Goal: Find specific page/section: Find specific page/section

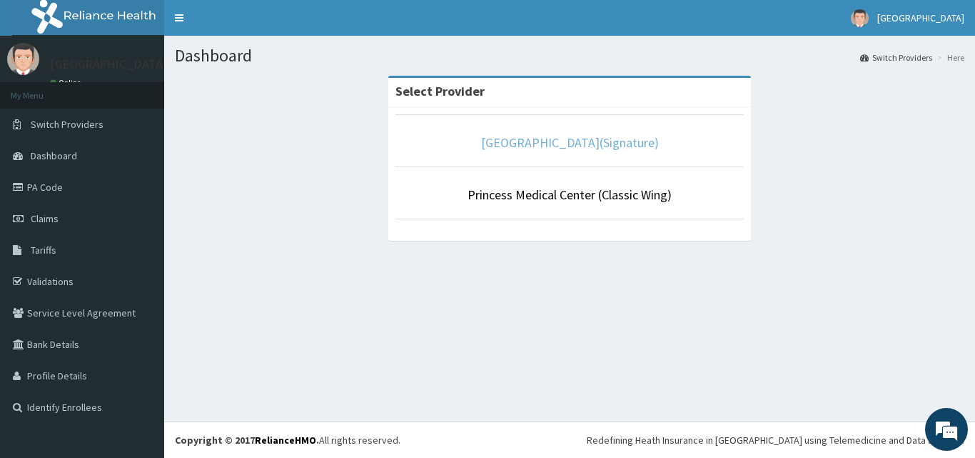
click at [595, 149] on link "[GEOGRAPHIC_DATA](Signature)" at bounding box center [570, 142] width 178 height 16
click at [654, 141] on link "[GEOGRAPHIC_DATA](Signature)" at bounding box center [570, 142] width 178 height 16
click at [555, 141] on link "[GEOGRAPHIC_DATA](Signature)" at bounding box center [570, 142] width 178 height 16
click at [632, 143] on link "[GEOGRAPHIC_DATA](Signature)" at bounding box center [570, 142] width 178 height 16
click at [629, 146] on link "Princess Medical Center(Signature)" at bounding box center [570, 142] width 178 height 16
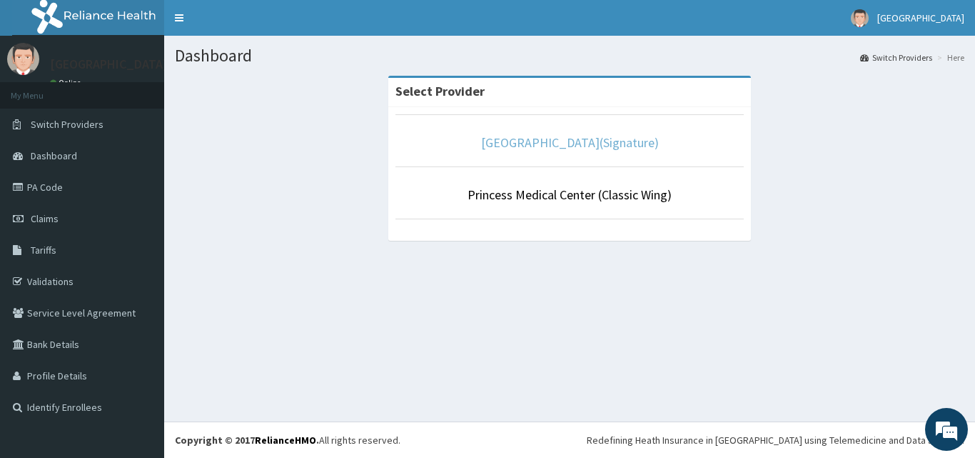
click at [567, 146] on link "Princess Medical Center(Signature)" at bounding box center [570, 142] width 178 height 16
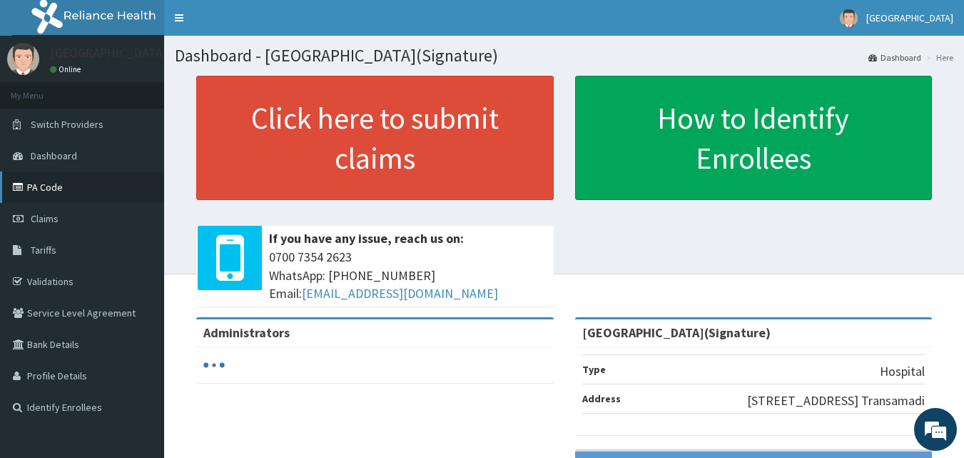
click at [66, 186] on link "PA Code" at bounding box center [82, 186] width 164 height 31
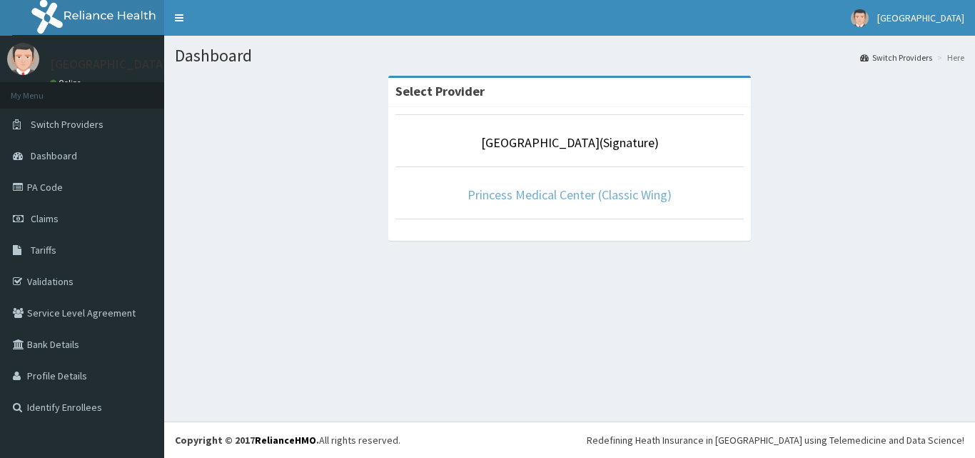
click at [526, 201] on link "Princess Medical Center (Classic Wing)" at bounding box center [570, 194] width 204 height 16
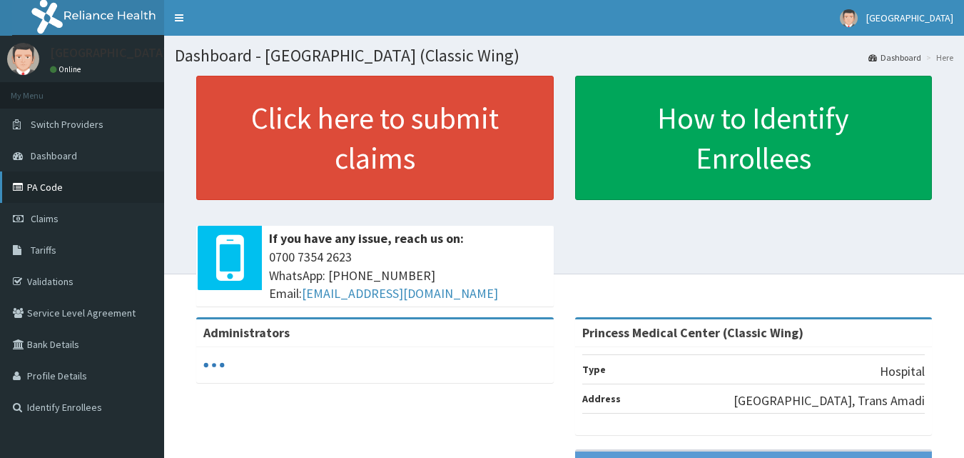
click at [57, 196] on link "PA Code" at bounding box center [82, 186] width 164 height 31
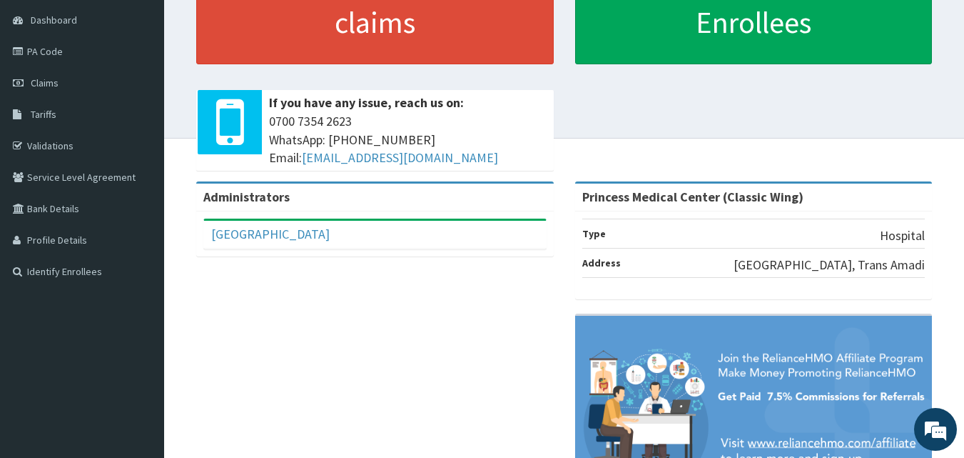
scroll to position [71, 0]
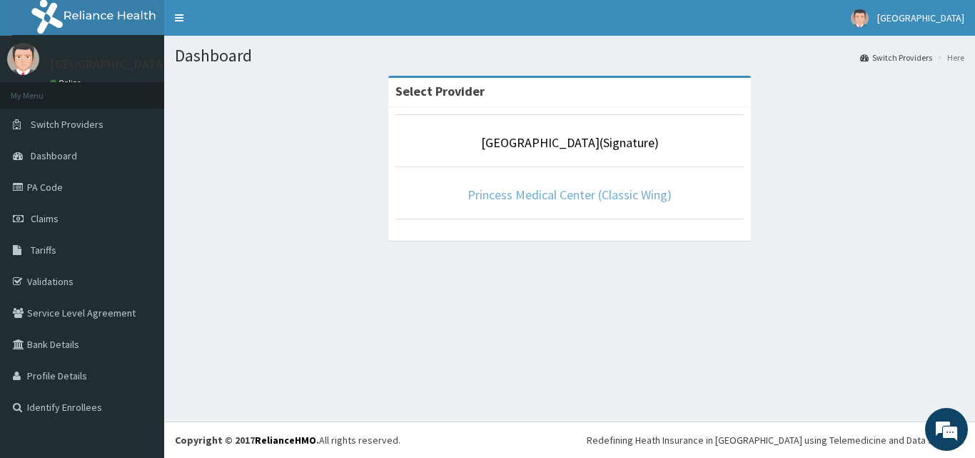
click at [619, 189] on link "Princess Medical Center (Classic Wing)" at bounding box center [570, 194] width 204 height 16
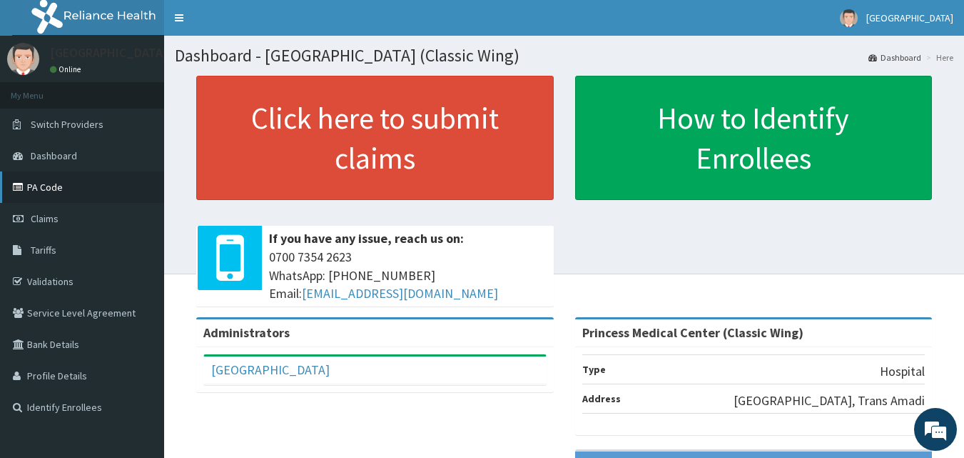
click at [40, 188] on link "PA Code" at bounding box center [82, 186] width 164 height 31
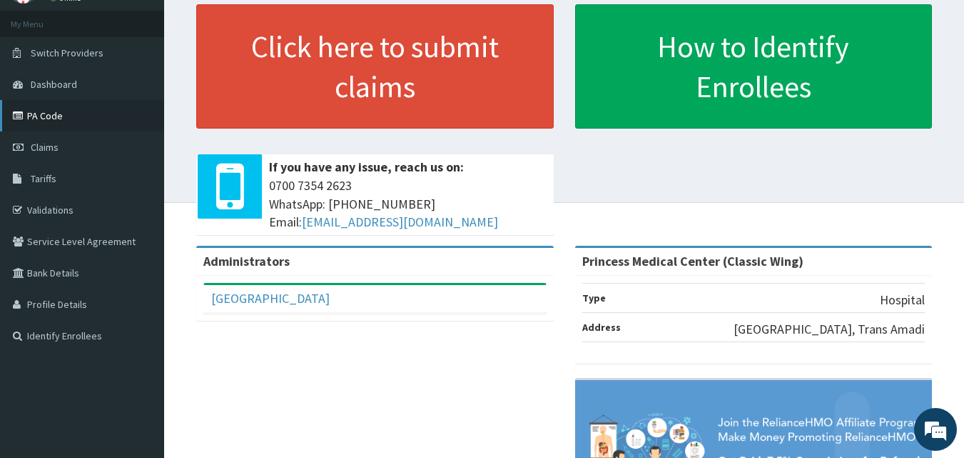
click at [135, 115] on link "PA Code" at bounding box center [82, 115] width 164 height 31
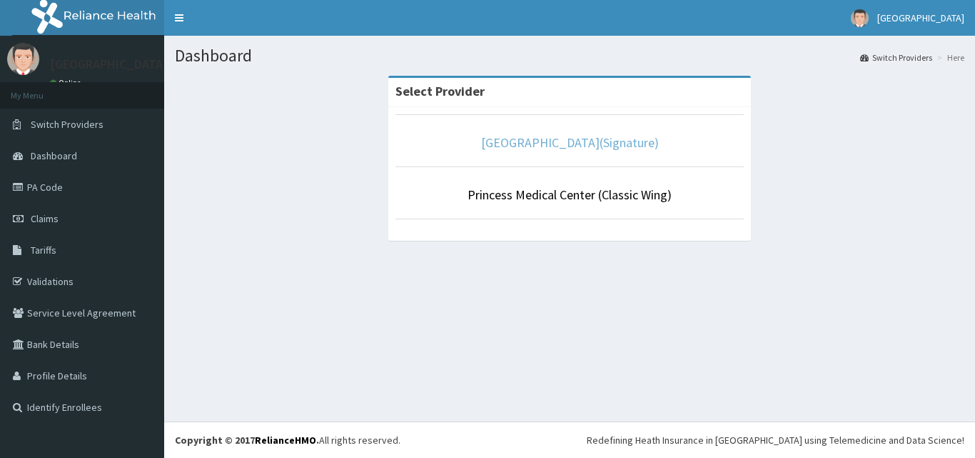
click at [558, 147] on link "[GEOGRAPHIC_DATA](Signature)" at bounding box center [570, 142] width 178 height 16
click at [559, 146] on link "[GEOGRAPHIC_DATA](Signature)" at bounding box center [570, 142] width 178 height 16
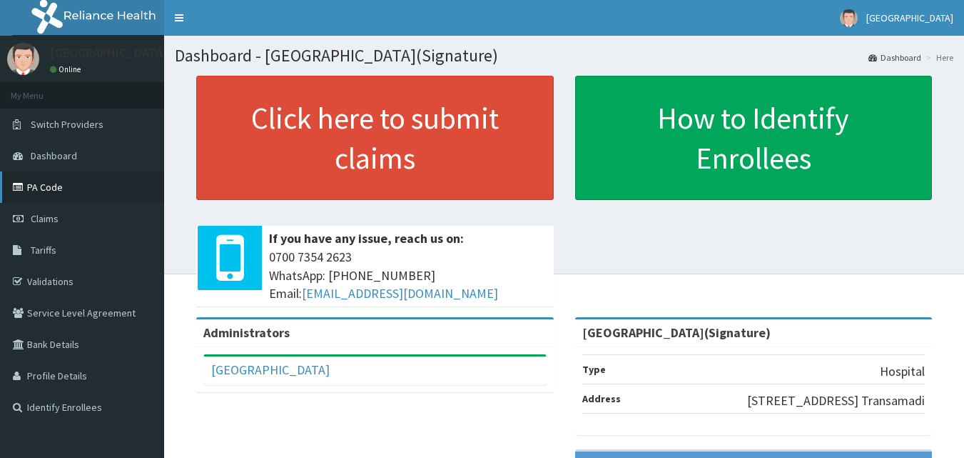
click at [34, 193] on link "PA Code" at bounding box center [82, 186] width 164 height 31
